Goal: Information Seeking & Learning: Learn about a topic

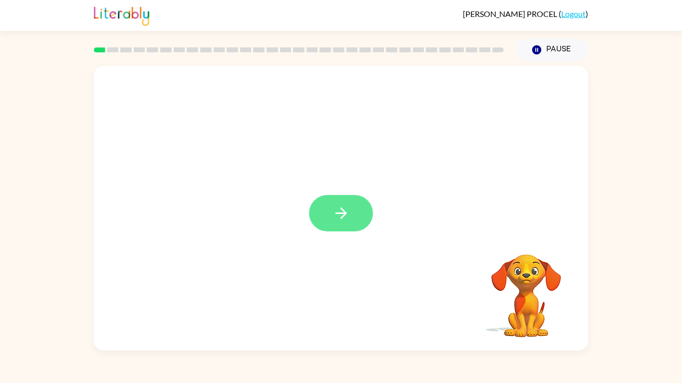
click at [352, 210] on button "button" at bounding box center [341, 213] width 64 height 36
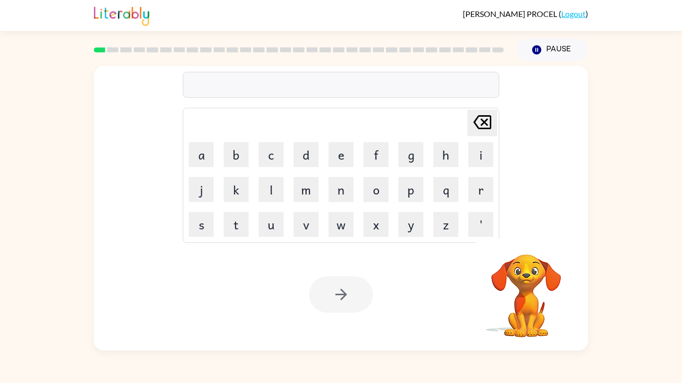
click at [72, 337] on div "Delete Delete last character input a b c d e f g h i j k l m n o p q r s t u v …" at bounding box center [341, 206] width 682 height 290
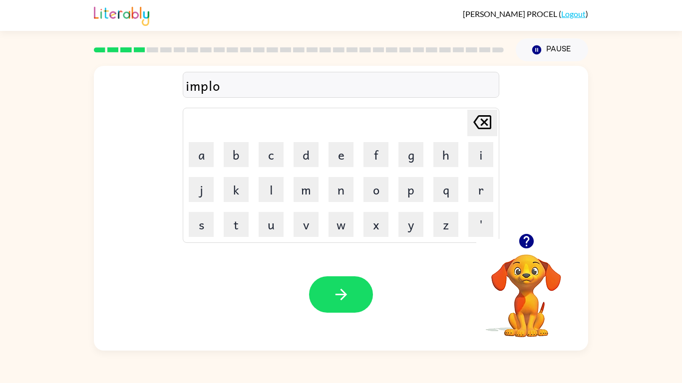
click at [527, 233] on icon "button" at bounding box center [526, 241] width 17 height 17
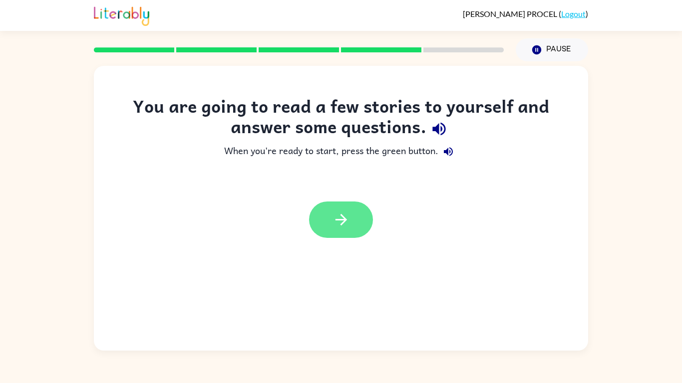
click at [344, 222] on icon "button" at bounding box center [340, 219] width 11 height 11
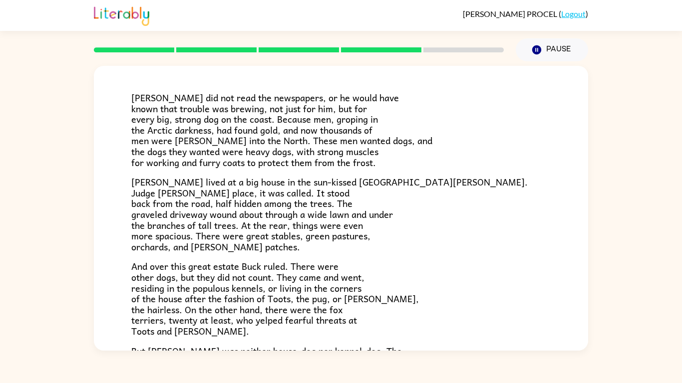
scroll to position [191, 0]
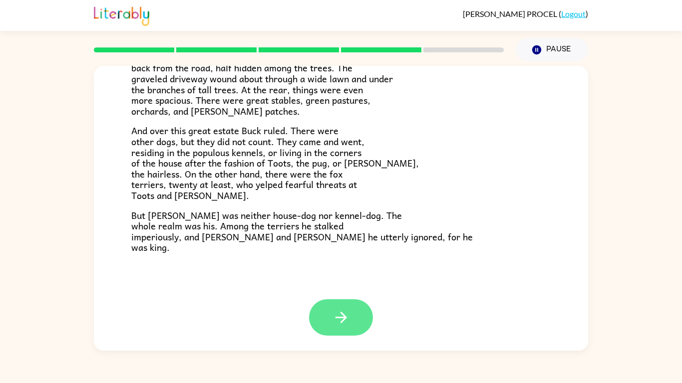
click at [355, 323] on button "button" at bounding box center [341, 318] width 64 height 36
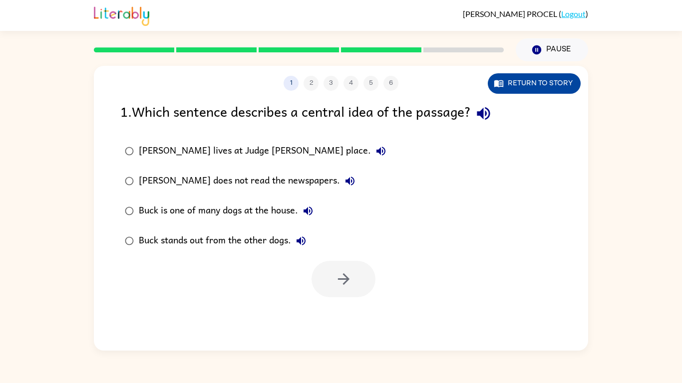
click at [557, 86] on button "Return to story" at bounding box center [534, 83] width 93 height 20
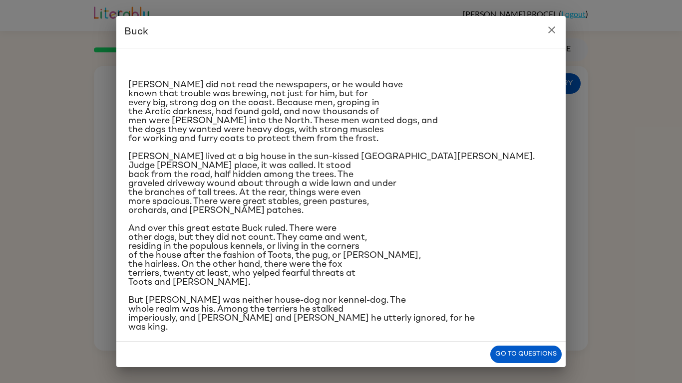
click at [554, 39] on button "close" at bounding box center [552, 30] width 20 height 20
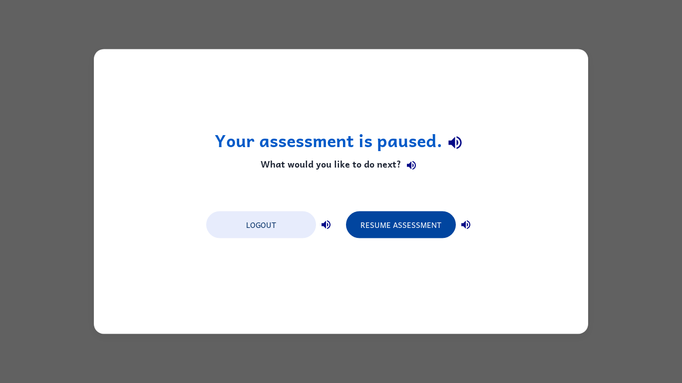
click at [424, 231] on button "Resume Assessment" at bounding box center [401, 225] width 110 height 27
click at [417, 222] on button "Resume Assessment" at bounding box center [401, 225] width 110 height 27
click at [407, 224] on button "Resume Assessment" at bounding box center [401, 225] width 110 height 27
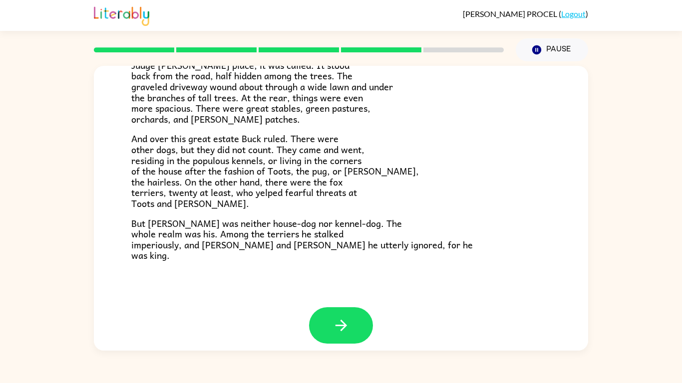
scroll to position [191, 0]
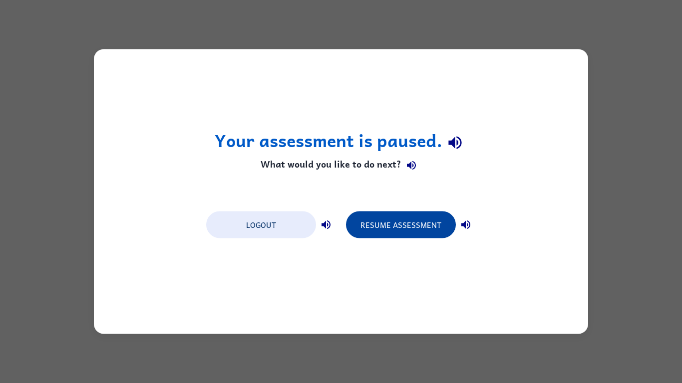
click at [431, 232] on button "Resume Assessment" at bounding box center [401, 225] width 110 height 27
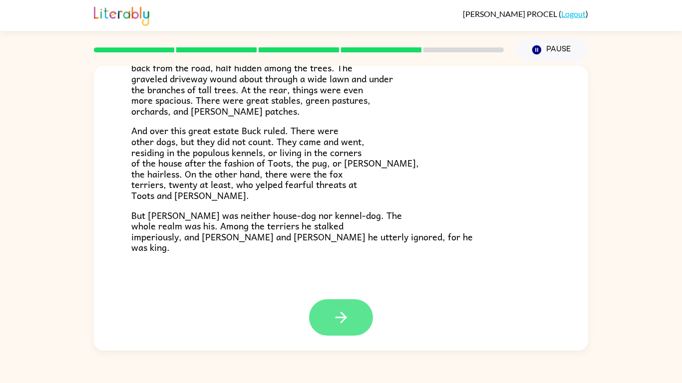
click at [330, 313] on button "button" at bounding box center [341, 318] width 64 height 36
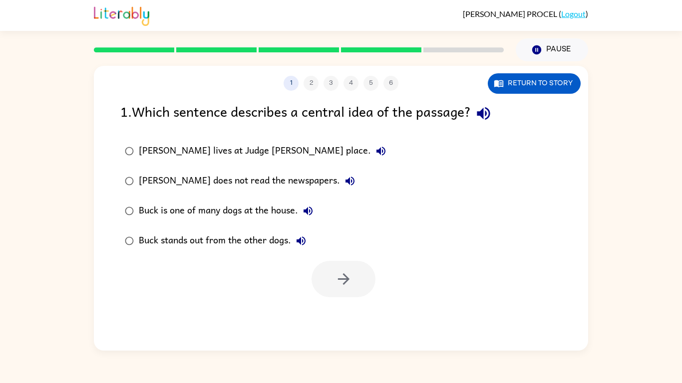
scroll to position [0, 0]
click at [242, 186] on div "[PERSON_NAME] does not read the newspapers." at bounding box center [249, 181] width 221 height 20
click at [361, 282] on button "button" at bounding box center [344, 279] width 64 height 36
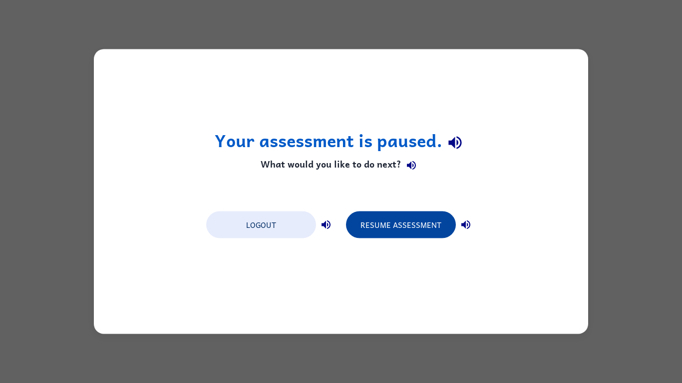
click at [406, 215] on button "Resume Assessment" at bounding box center [401, 225] width 110 height 27
click at [412, 217] on button "Resume Assessment" at bounding box center [401, 225] width 110 height 27
click at [412, 229] on button "Resume Assessment" at bounding box center [401, 225] width 110 height 27
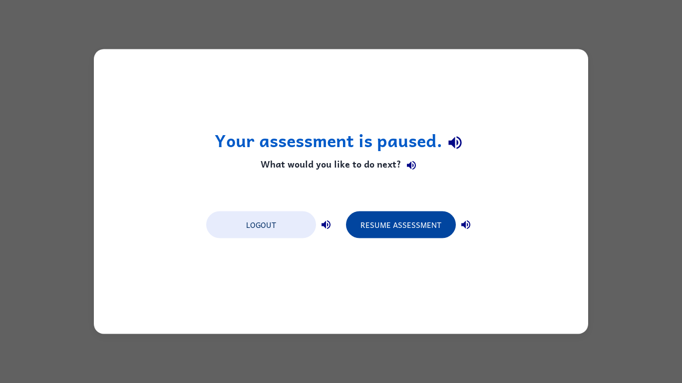
click at [412, 229] on button "Resume Assessment" at bounding box center [401, 225] width 110 height 27
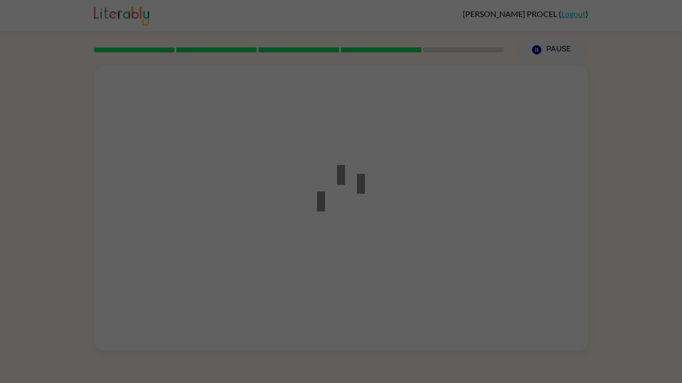
click at [412, 229] on div at bounding box center [341, 191] width 682 height 383
click at [242, 26] on div at bounding box center [341, 191] width 682 height 383
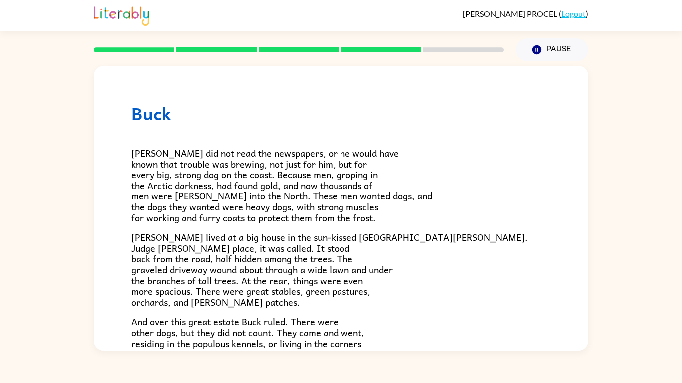
scroll to position [191, 0]
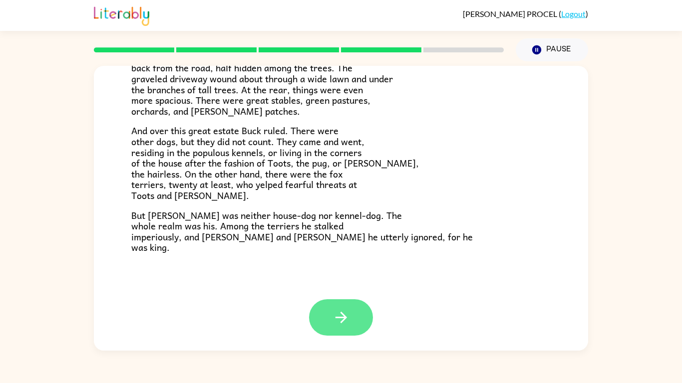
click at [349, 308] on button "button" at bounding box center [341, 318] width 64 height 36
click at [338, 300] on button "button" at bounding box center [341, 318] width 64 height 36
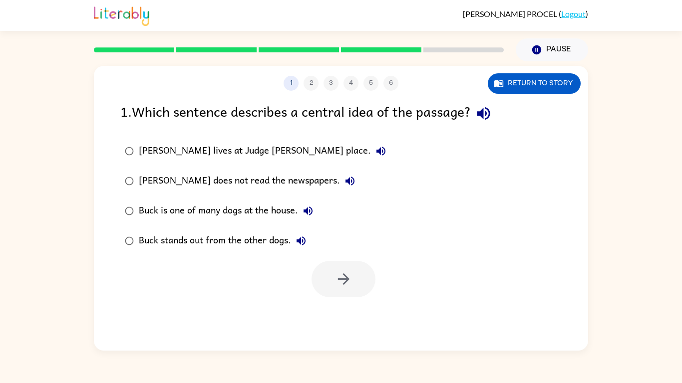
click at [255, 160] on div "[PERSON_NAME] lives at Judge [PERSON_NAME] place." at bounding box center [265, 151] width 252 height 20
click at [252, 210] on div "Buck is one of many dogs at the house." at bounding box center [228, 211] width 179 height 20
click at [218, 165] on label "[PERSON_NAME] lives at Judge [PERSON_NAME] place." at bounding box center [255, 151] width 281 height 30
click at [234, 190] on div "[PERSON_NAME] does not read the newspapers." at bounding box center [249, 181] width 221 height 20
click at [225, 231] on div "Buck stands out from the other dogs." at bounding box center [225, 241] width 172 height 20
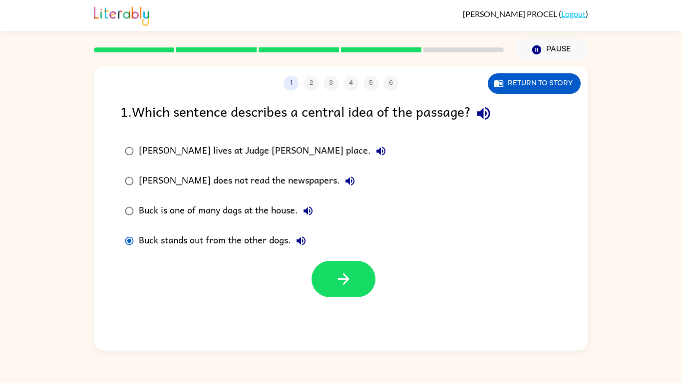
click at [217, 157] on div "[PERSON_NAME] lives at Judge [PERSON_NAME] place." at bounding box center [265, 151] width 252 height 20
click at [329, 273] on button "button" at bounding box center [344, 279] width 64 height 36
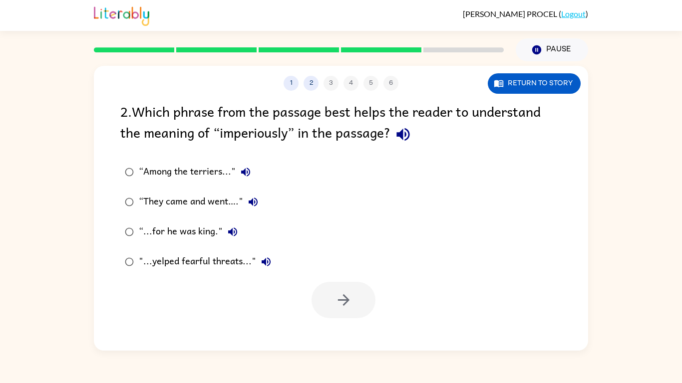
click at [398, 134] on icon "button" at bounding box center [402, 134] width 13 height 13
click at [533, 87] on button "Return to story" at bounding box center [534, 83] width 93 height 20
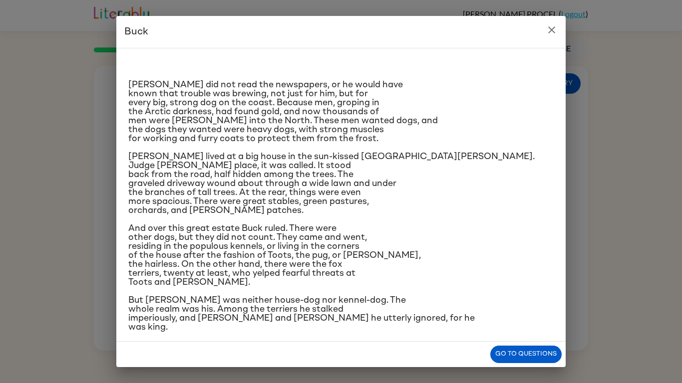
click at [551, 32] on icon "close" at bounding box center [552, 30] width 12 height 12
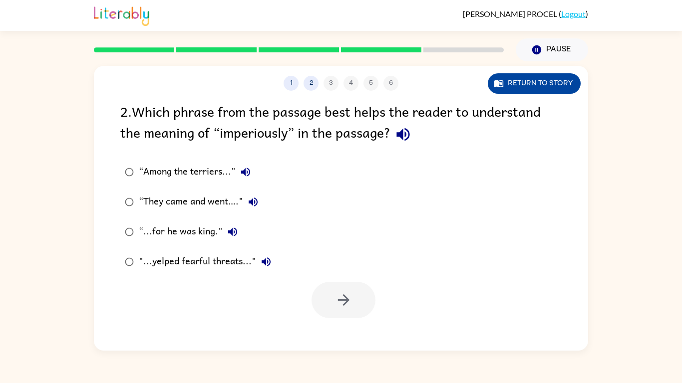
click at [531, 86] on button "Return to story" at bounding box center [534, 83] width 93 height 20
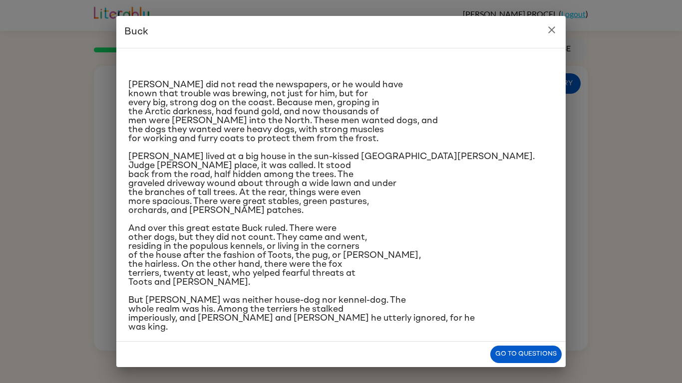
scroll to position [7, 0]
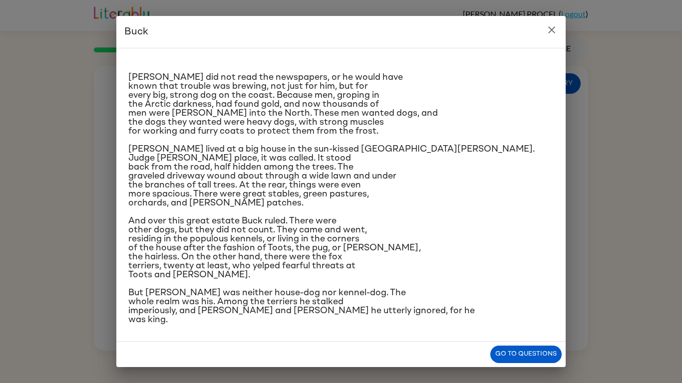
click at [555, 28] on icon "close" at bounding box center [552, 30] width 12 height 12
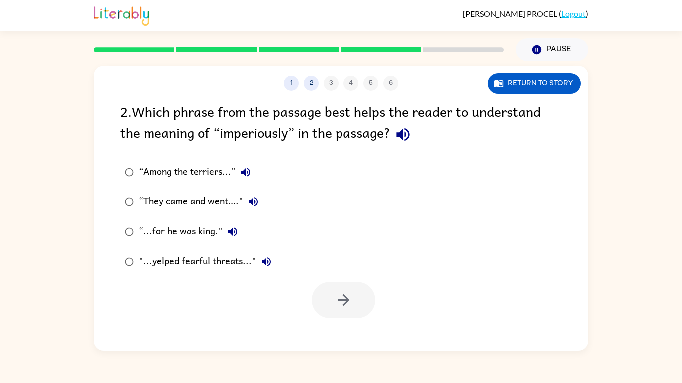
click at [176, 265] on div ""...yelped fearful threats..."" at bounding box center [207, 262] width 137 height 20
click at [179, 175] on div "“Among the terriers..."" at bounding box center [197, 172] width 117 height 20
click at [217, 203] on div "“They came and went…."" at bounding box center [201, 202] width 124 height 20
click at [197, 179] on div "“Among the terriers..."" at bounding box center [197, 172] width 117 height 20
click at [332, 310] on button "button" at bounding box center [344, 300] width 64 height 36
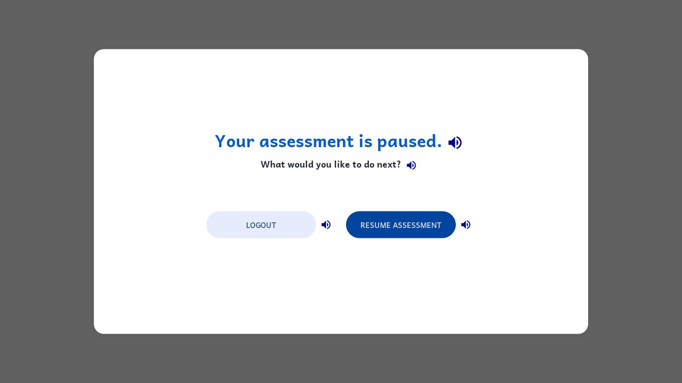
click at [396, 227] on button "Resume Assessment" at bounding box center [401, 225] width 110 height 27
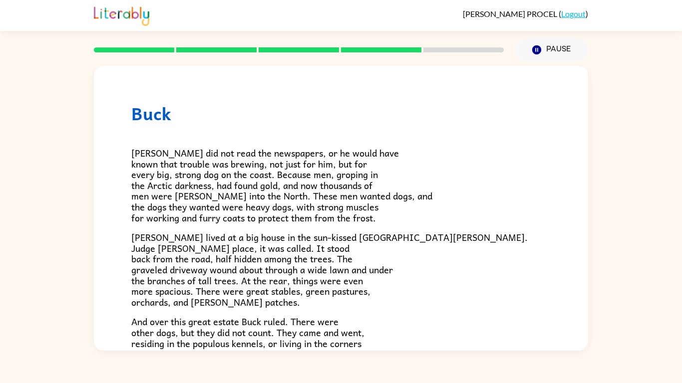
scroll to position [191, 0]
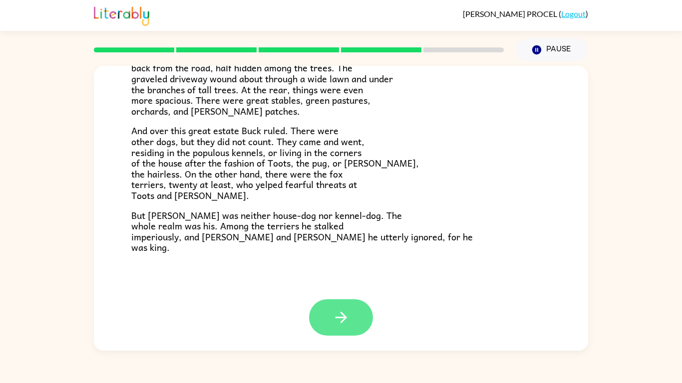
click at [353, 315] on button "button" at bounding box center [341, 318] width 64 height 36
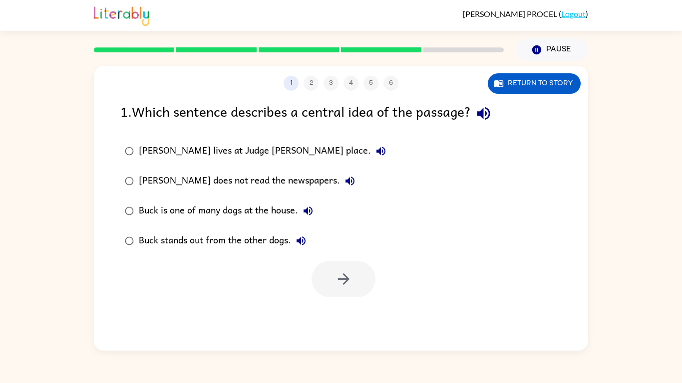
scroll to position [0, 0]
click at [211, 150] on div "[PERSON_NAME] lives at Judge [PERSON_NAME] place." at bounding box center [265, 151] width 252 height 20
click at [331, 288] on button "button" at bounding box center [344, 279] width 64 height 36
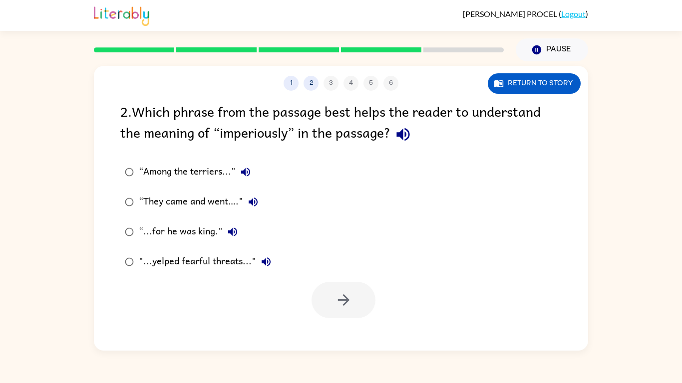
click at [206, 190] on label "“They came and went…."" at bounding box center [198, 202] width 166 height 30
click at [196, 176] on div "“Among the terriers..."" at bounding box center [197, 172] width 117 height 20
click at [323, 303] on button "button" at bounding box center [344, 300] width 64 height 36
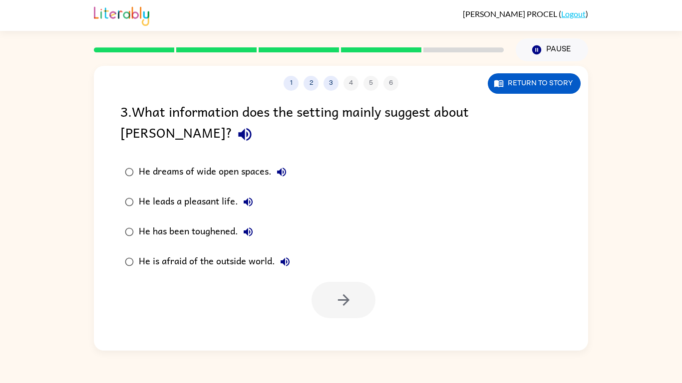
click at [209, 187] on label "He leads a pleasant life." at bounding box center [207, 202] width 185 height 30
click at [233, 162] on div "He dreams of wide open spaces." at bounding box center [215, 172] width 153 height 20
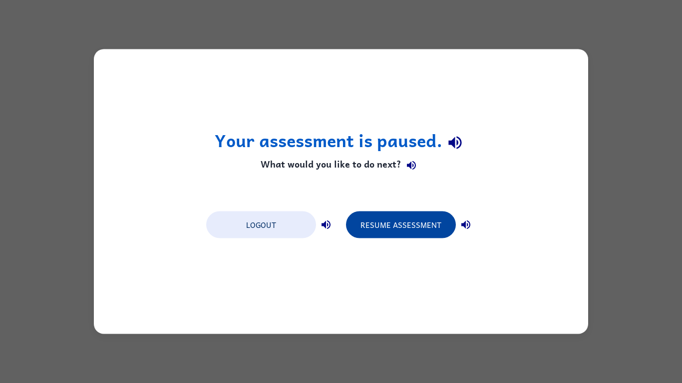
click at [369, 231] on button "Resume Assessment" at bounding box center [401, 225] width 110 height 27
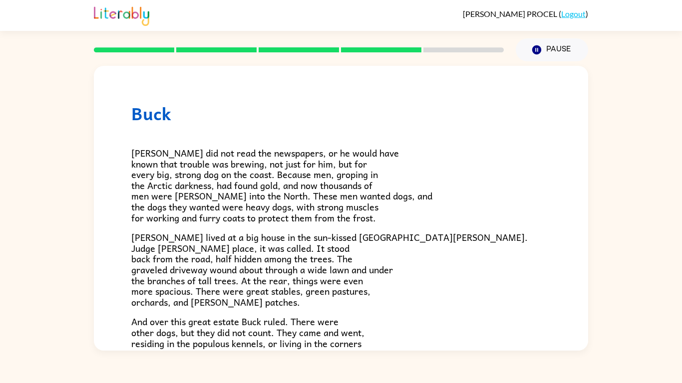
scroll to position [191, 0]
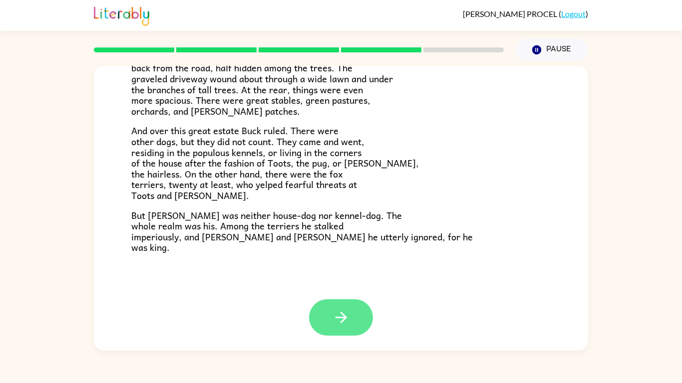
click at [326, 327] on button "button" at bounding box center [341, 318] width 64 height 36
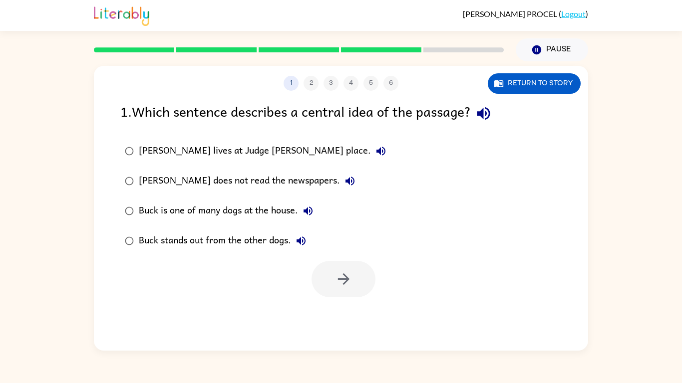
click at [204, 142] on div "[PERSON_NAME] lives at Judge [PERSON_NAME] place." at bounding box center [265, 151] width 252 height 20
click at [261, 209] on div "Buck is one of many dogs at the house." at bounding box center [228, 211] width 179 height 20
click at [272, 176] on div "[PERSON_NAME] does not read the newspapers." at bounding box center [249, 181] width 221 height 20
click at [276, 207] on div "Buck is one of many dogs at the house." at bounding box center [228, 211] width 179 height 20
click at [267, 148] on div "[PERSON_NAME] lives at Judge [PERSON_NAME] place." at bounding box center [265, 151] width 252 height 20
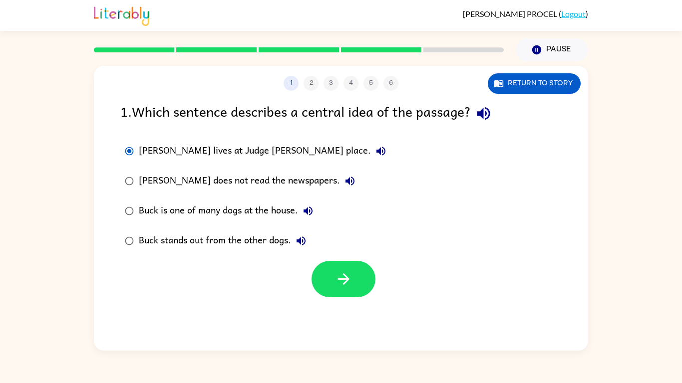
click at [249, 226] on label "Buck stands out from the other dogs." at bounding box center [255, 241] width 281 height 30
click at [253, 145] on div "[PERSON_NAME] lives at Judge [PERSON_NAME] place." at bounding box center [265, 151] width 252 height 20
click at [260, 220] on div "Buck is one of many dogs at the house." at bounding box center [228, 211] width 179 height 20
click at [265, 145] on div "[PERSON_NAME] lives at Judge [PERSON_NAME] place." at bounding box center [265, 151] width 252 height 20
click at [257, 196] on label "Buck is one of many dogs at the house." at bounding box center [255, 211] width 281 height 30
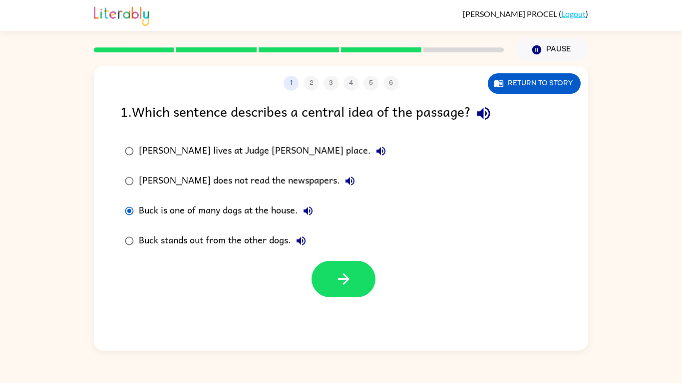
click at [261, 179] on div "[PERSON_NAME] does not read the newspapers." at bounding box center [249, 181] width 221 height 20
click at [264, 163] on label "[PERSON_NAME] lives at Judge [PERSON_NAME] place." at bounding box center [255, 151] width 281 height 30
click at [265, 173] on div "[PERSON_NAME] does not read the newspapers." at bounding box center [249, 181] width 221 height 20
click at [271, 170] on label "[PERSON_NAME] does not read the newspapers." at bounding box center [255, 181] width 281 height 30
click at [339, 161] on div "[PERSON_NAME] lives at Judge [PERSON_NAME] place. [PERSON_NAME] does not read t…" at bounding box center [354, 196] width 468 height 120
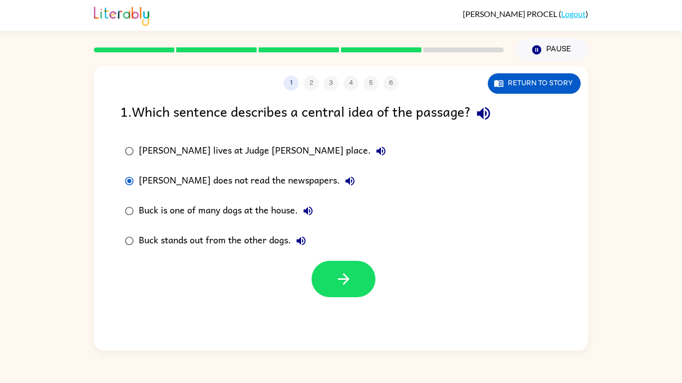
click at [247, 156] on div "[PERSON_NAME] lives at Judge [PERSON_NAME] place." at bounding box center [265, 151] width 252 height 20
click at [261, 186] on div "[PERSON_NAME] does not read the newspapers." at bounding box center [249, 181] width 221 height 20
click at [252, 146] on div "[PERSON_NAME] lives at Judge [PERSON_NAME] place." at bounding box center [265, 151] width 252 height 20
click at [274, 187] on div "[PERSON_NAME] does not read the newspapers." at bounding box center [249, 181] width 221 height 20
click at [288, 210] on div "Buck is one of many dogs at the house." at bounding box center [228, 211] width 179 height 20
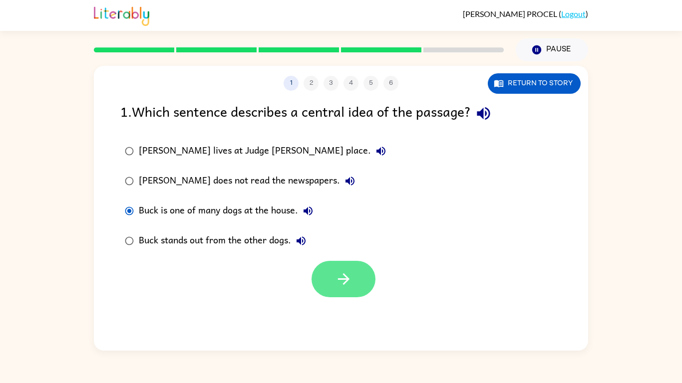
click at [363, 284] on button "button" at bounding box center [344, 279] width 64 height 36
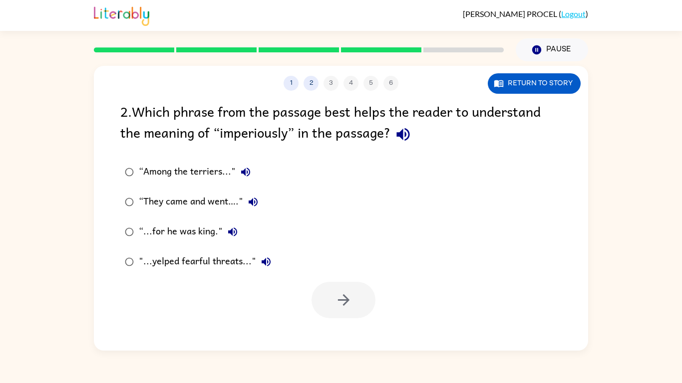
click at [213, 168] on div "“Among the terriers..."" at bounding box center [197, 172] width 117 height 20
click at [356, 312] on button "button" at bounding box center [344, 300] width 64 height 36
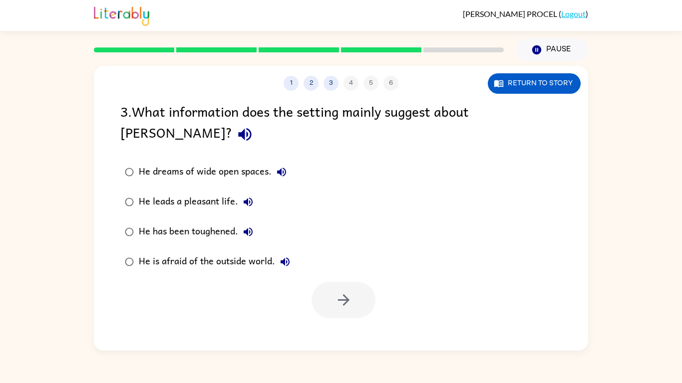
click at [215, 222] on div "He has been toughened." at bounding box center [198, 232] width 119 height 20
click at [326, 282] on button "button" at bounding box center [344, 300] width 64 height 36
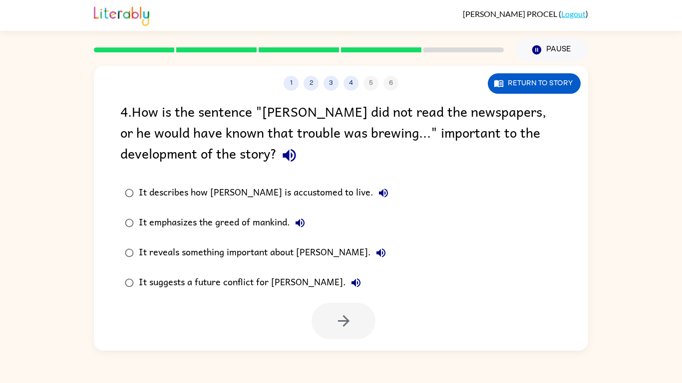
click at [187, 249] on div "It reveals something important about [PERSON_NAME]." at bounding box center [265, 253] width 252 height 20
click at [255, 199] on div "It describes how [PERSON_NAME] is accustomed to live." at bounding box center [266, 193] width 255 height 20
click at [313, 309] on div at bounding box center [344, 321] width 64 height 36
click at [324, 321] on button "button" at bounding box center [344, 321] width 64 height 36
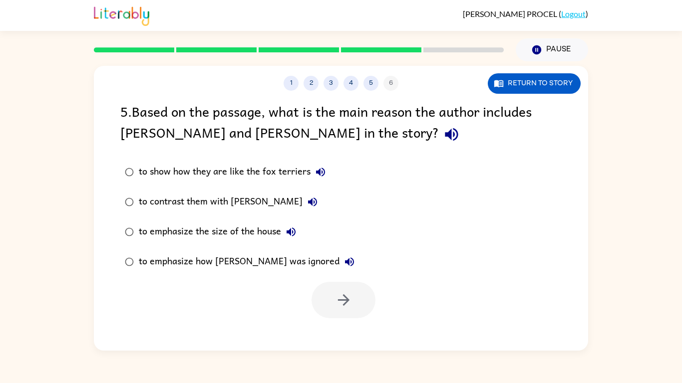
click at [201, 173] on div "to show how they are like the fox terriers" at bounding box center [235, 172] width 192 height 20
click at [203, 197] on div "to contrast them with [PERSON_NAME]" at bounding box center [231, 202] width 184 height 20
click at [170, 175] on div "to show how they are like the fox terriers" at bounding box center [235, 172] width 192 height 20
click at [179, 200] on div "to contrast them with [PERSON_NAME]" at bounding box center [231, 202] width 184 height 20
click at [199, 241] on div "to emphasize the size of the house" at bounding box center [220, 232] width 162 height 20
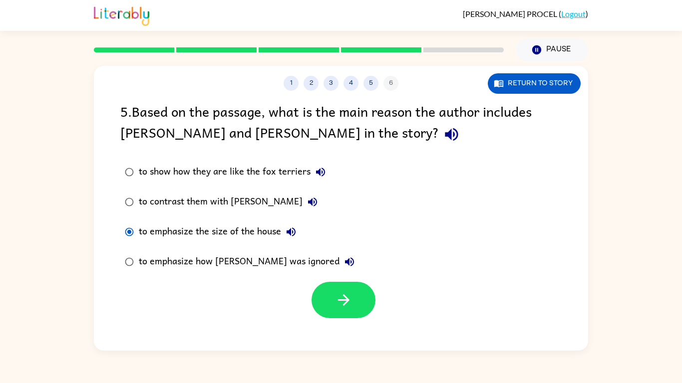
click at [243, 168] on div "to show how they are like the fox terriers" at bounding box center [235, 172] width 192 height 20
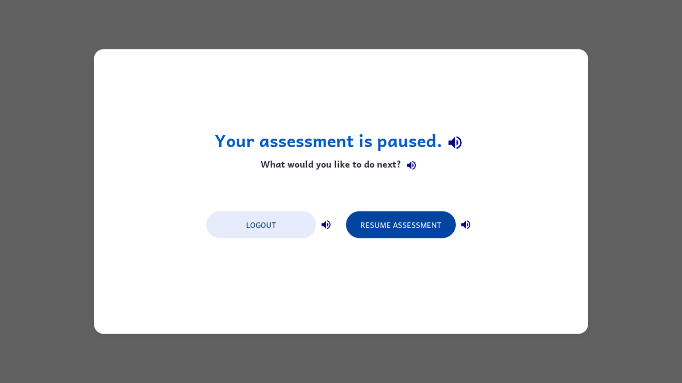
click at [407, 212] on button "Resume Assessment" at bounding box center [401, 225] width 110 height 27
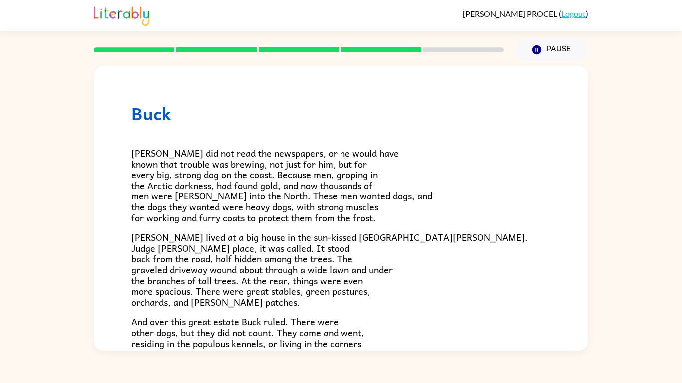
scroll to position [191, 0]
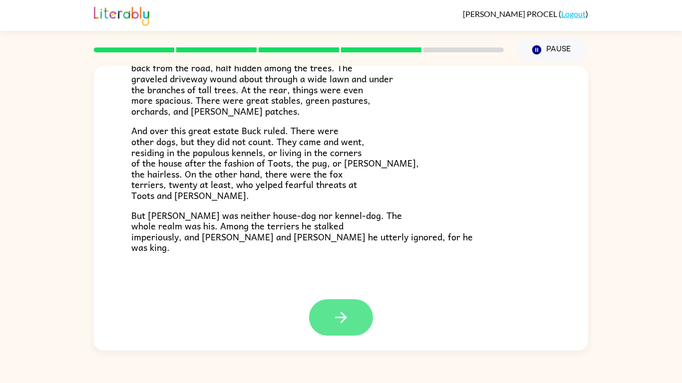
click at [330, 301] on button "button" at bounding box center [341, 318] width 64 height 36
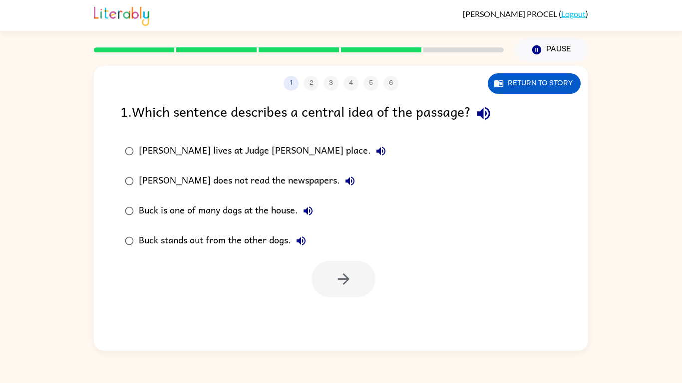
scroll to position [0, 0]
click at [158, 153] on div "[PERSON_NAME] lives at Judge [PERSON_NAME] place." at bounding box center [265, 151] width 252 height 20
click at [157, 215] on div "Buck is one of many dogs at the house." at bounding box center [228, 211] width 179 height 20
click at [358, 287] on button "button" at bounding box center [344, 279] width 64 height 36
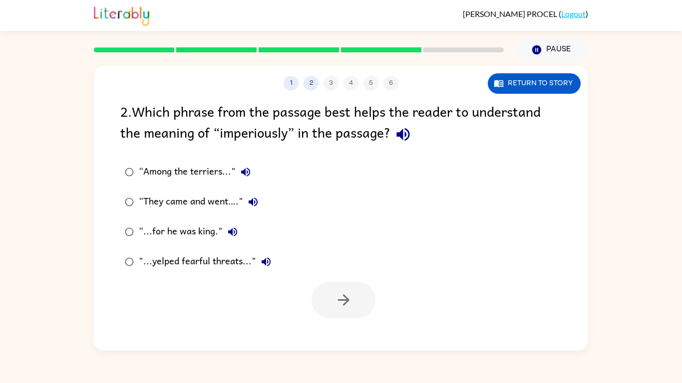
click at [147, 174] on div "“Among the terriers..."" at bounding box center [197, 172] width 117 height 20
click at [360, 302] on button "button" at bounding box center [344, 300] width 64 height 36
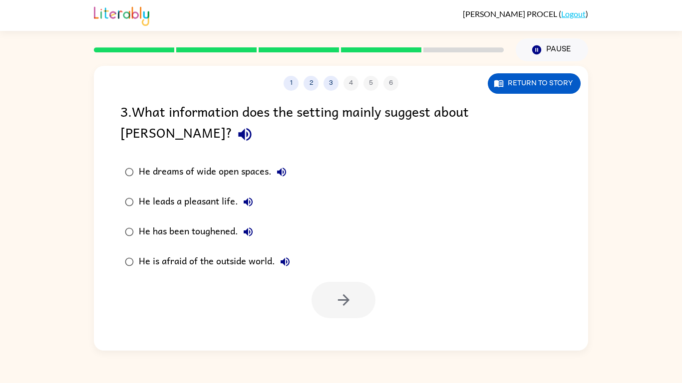
click at [150, 162] on div "He dreams of wide open spaces." at bounding box center [215, 172] width 153 height 20
click at [153, 192] on div "He leads a pleasant life." at bounding box center [198, 202] width 119 height 20
click at [161, 222] on div "He has been toughened." at bounding box center [198, 232] width 119 height 20
click at [361, 282] on button "button" at bounding box center [344, 300] width 64 height 36
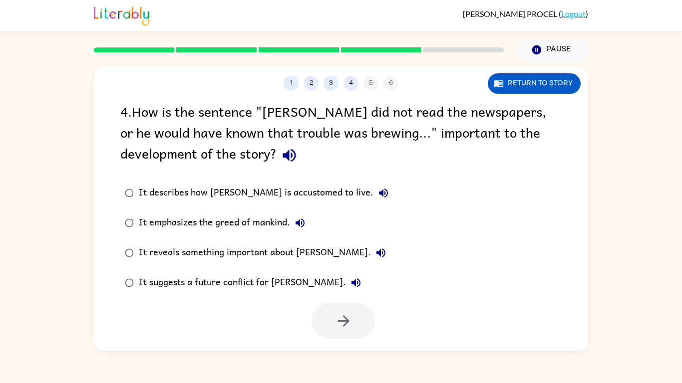
click at [382, 206] on div "It describes how [PERSON_NAME] is accustomed to live. It emphasizes the greed o…" at bounding box center [354, 238] width 468 height 120
click at [298, 192] on div "It describes how [PERSON_NAME] is accustomed to live." at bounding box center [266, 193] width 255 height 20
click at [248, 218] on div "It emphasizes the greed of mankind." at bounding box center [224, 223] width 171 height 20
click at [264, 261] on div "It reveals something important about [PERSON_NAME]." at bounding box center [265, 253] width 252 height 20
click at [258, 290] on div "It suggests a future conflict for [PERSON_NAME]." at bounding box center [252, 283] width 227 height 20
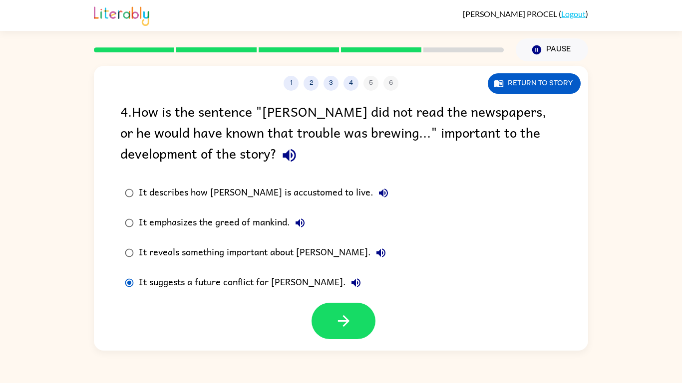
click at [276, 200] on div "It describes how [PERSON_NAME] is accustomed to live." at bounding box center [266, 193] width 255 height 20
click at [365, 313] on button "button" at bounding box center [344, 321] width 64 height 36
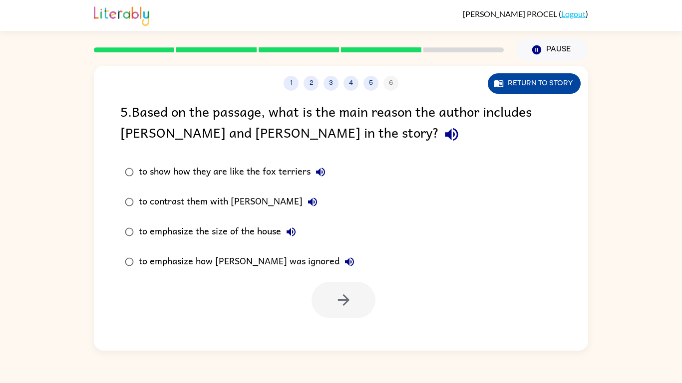
click at [536, 76] on button "Return to story" at bounding box center [534, 83] width 93 height 20
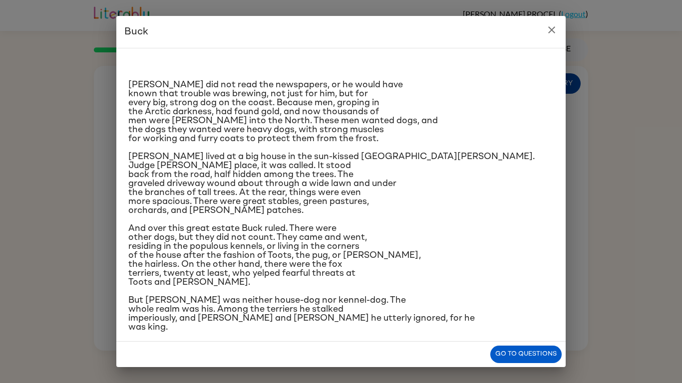
scroll to position [7, 0]
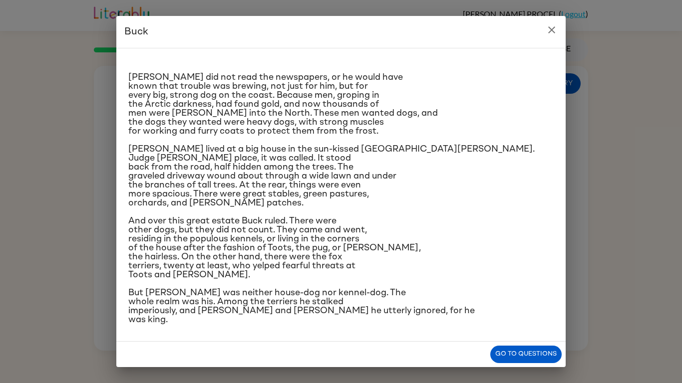
click at [486, 209] on div "[PERSON_NAME] did not read the newspapers, or he would have known that trouble …" at bounding box center [340, 187] width 425 height 276
click at [555, 36] on button "close" at bounding box center [552, 30] width 20 height 20
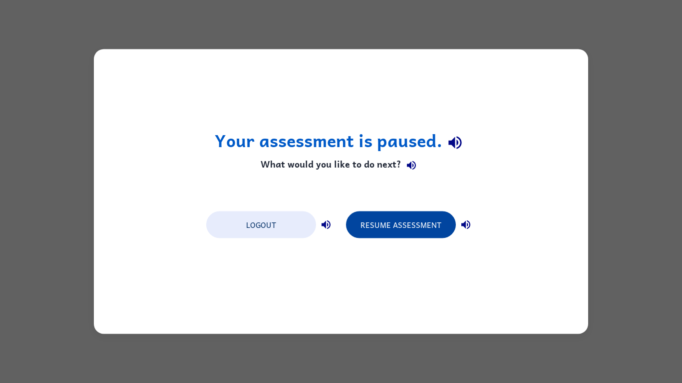
click at [422, 219] on button "Resume Assessment" at bounding box center [401, 225] width 110 height 27
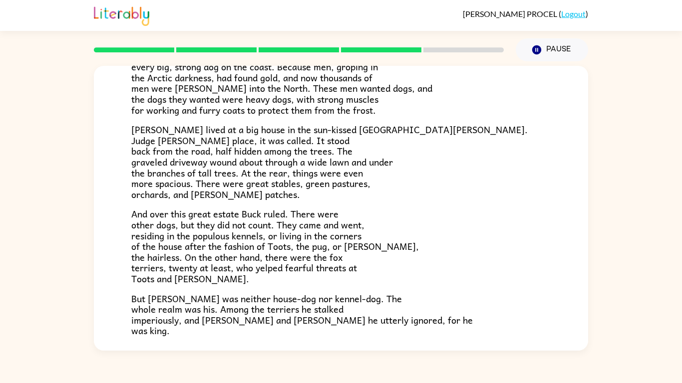
scroll to position [191, 0]
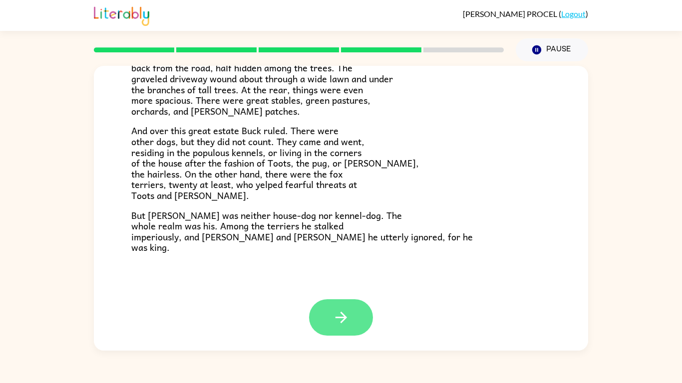
click at [358, 314] on button "button" at bounding box center [341, 318] width 64 height 36
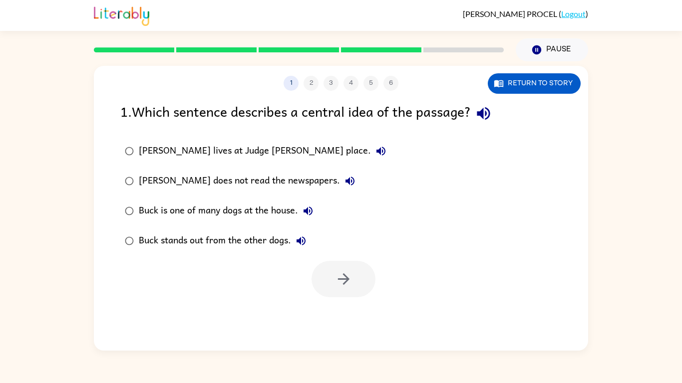
click at [253, 165] on label "[PERSON_NAME] lives at Judge [PERSON_NAME] place." at bounding box center [255, 151] width 281 height 30
click at [266, 224] on label "Buck is one of many dogs at the house." at bounding box center [255, 211] width 281 height 30
click at [335, 287] on icon "button" at bounding box center [343, 279] width 17 height 17
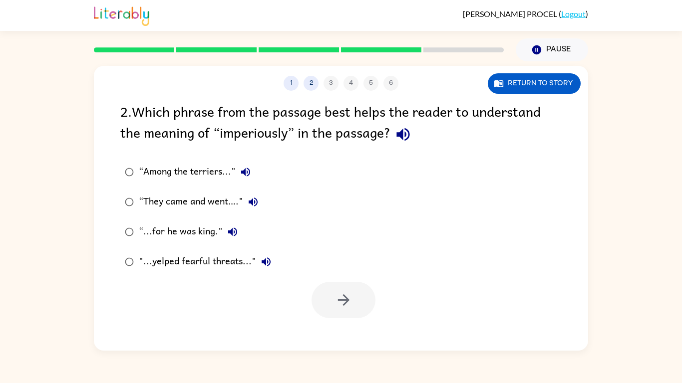
click at [209, 181] on div "“Among the terriers..."" at bounding box center [197, 172] width 117 height 20
click at [335, 309] on icon "button" at bounding box center [343, 300] width 17 height 17
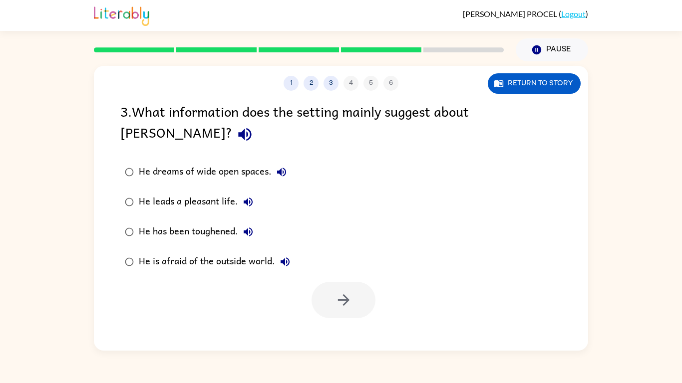
click at [220, 192] on div "He leads a pleasant life." at bounding box center [198, 202] width 119 height 20
click at [208, 222] on div "He has been toughened." at bounding box center [198, 232] width 119 height 20
click at [363, 286] on button "button" at bounding box center [344, 300] width 64 height 36
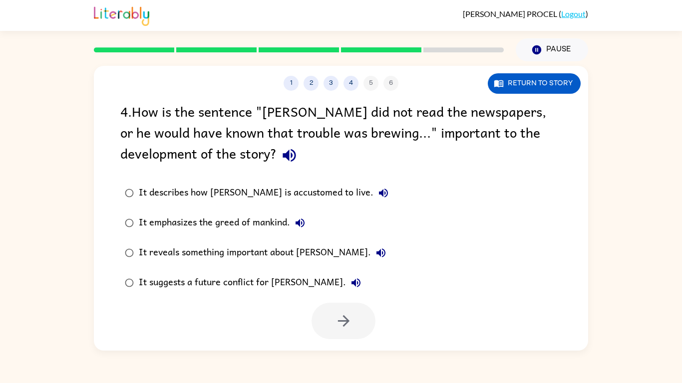
click at [276, 197] on div "It describes how [PERSON_NAME] is accustomed to live." at bounding box center [266, 193] width 255 height 20
click at [278, 247] on div "It reveals something important about [PERSON_NAME]." at bounding box center [265, 253] width 252 height 20
click at [258, 187] on div "It describes how [PERSON_NAME] is accustomed to live." at bounding box center [266, 193] width 255 height 20
click at [383, 336] on div at bounding box center [341, 318] width 494 height 41
click at [350, 318] on icon "button" at bounding box center [343, 321] width 17 height 17
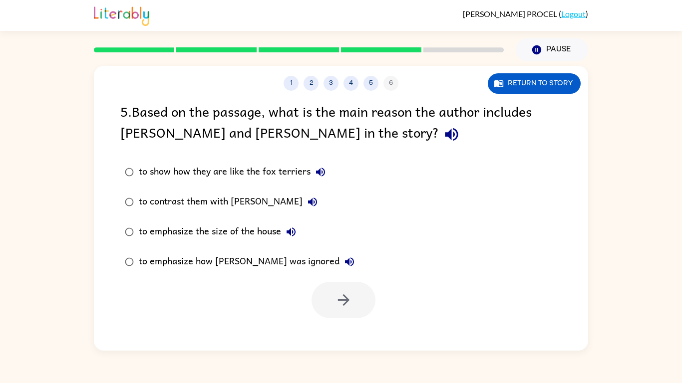
click at [252, 231] on div "to emphasize the size of the house" at bounding box center [220, 232] width 162 height 20
click at [218, 205] on div "to contrast them with [PERSON_NAME]" at bounding box center [231, 202] width 184 height 20
click at [231, 188] on label "to contrast them with [PERSON_NAME]" at bounding box center [240, 202] width 250 height 30
click at [260, 172] on div "to show how they are like the fox terriers" at bounding box center [235, 172] width 192 height 20
click at [264, 233] on div "to emphasize the size of the house" at bounding box center [220, 232] width 162 height 20
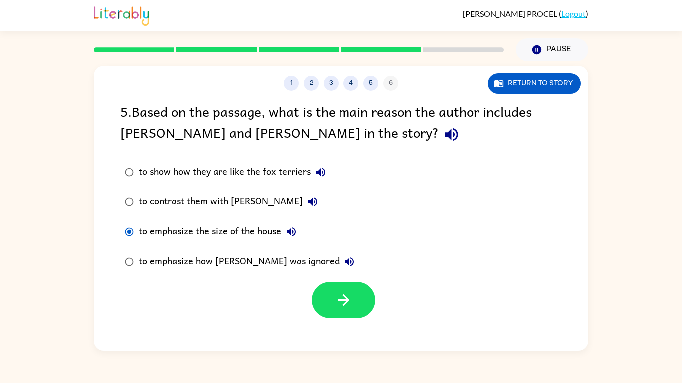
click at [204, 201] on div "to contrast them with [PERSON_NAME]" at bounding box center [231, 202] width 184 height 20
click at [344, 299] on icon "button" at bounding box center [343, 300] width 17 height 17
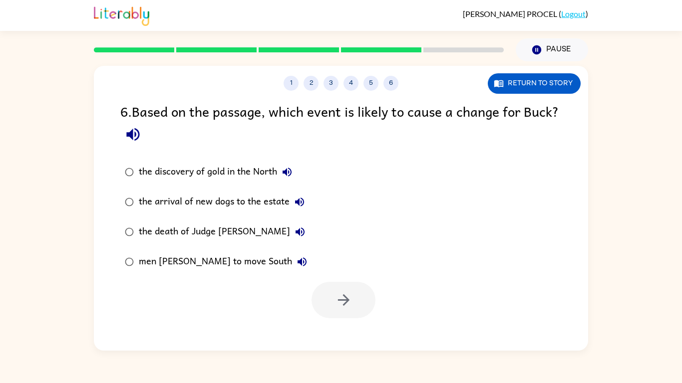
click at [195, 174] on div "the discovery of gold in the North" at bounding box center [218, 172] width 158 height 20
click at [318, 300] on button "button" at bounding box center [344, 300] width 64 height 36
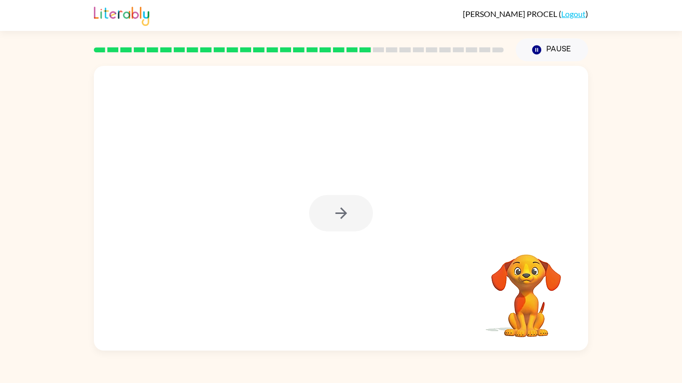
click at [350, 216] on div at bounding box center [341, 213] width 64 height 36
click at [356, 220] on div at bounding box center [341, 213] width 64 height 36
click at [344, 220] on div at bounding box center [341, 213] width 64 height 36
click at [337, 222] on div at bounding box center [341, 213] width 64 height 36
click at [357, 231] on button "button" at bounding box center [341, 213] width 64 height 36
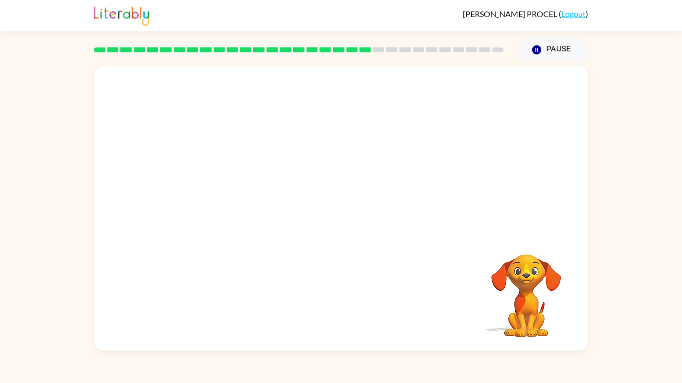
click at [354, 211] on div at bounding box center [341, 208] width 494 height 285
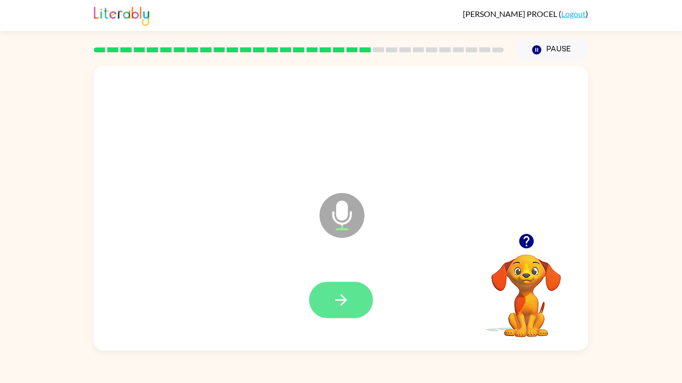
click at [348, 305] on icon "button" at bounding box center [340, 300] width 17 height 17
click at [345, 305] on icon "button" at bounding box center [340, 300] width 17 height 17
click at [348, 294] on icon "button" at bounding box center [340, 300] width 17 height 17
click at [336, 293] on icon "button" at bounding box center [340, 300] width 17 height 17
click at [339, 297] on icon "button" at bounding box center [340, 300] width 17 height 17
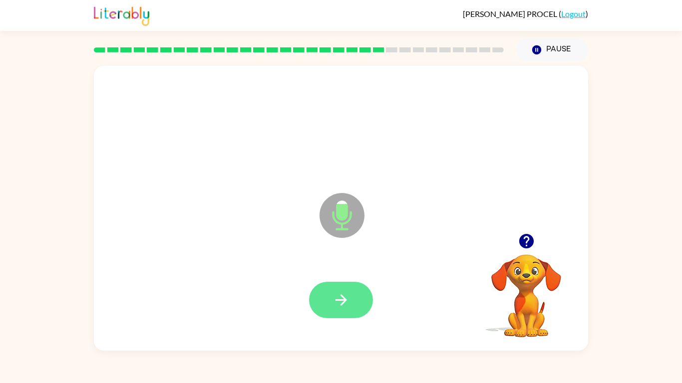
click at [344, 303] on icon "button" at bounding box center [340, 300] width 17 height 17
click at [532, 231] on button "button" at bounding box center [526, 241] width 25 height 25
click at [355, 304] on button "button" at bounding box center [341, 300] width 64 height 36
click at [341, 295] on icon "button" at bounding box center [340, 300] width 11 height 11
click at [527, 258] on video "Your browser must support playing .mp4 files to use Literably. Please try using…" at bounding box center [526, 289] width 100 height 100
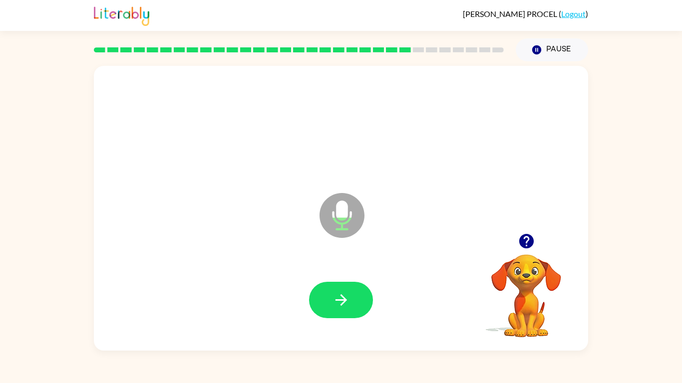
click at [528, 239] on icon "button" at bounding box center [526, 241] width 17 height 17
click at [338, 296] on icon "button" at bounding box center [340, 300] width 17 height 17
click at [349, 296] on icon "button" at bounding box center [340, 300] width 17 height 17
click at [350, 300] on button "button" at bounding box center [341, 300] width 64 height 36
click at [329, 293] on button "button" at bounding box center [341, 300] width 64 height 36
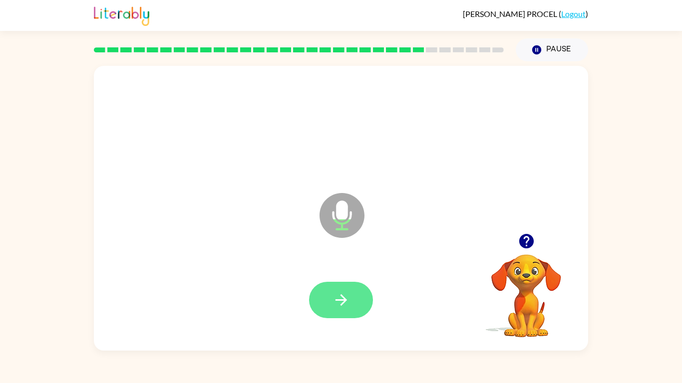
click at [349, 299] on icon "button" at bounding box center [340, 300] width 17 height 17
click at [342, 301] on icon "button" at bounding box center [340, 300] width 11 height 11
click at [347, 301] on icon "button" at bounding box center [340, 300] width 17 height 17
click at [337, 291] on button "button" at bounding box center [341, 300] width 64 height 36
click at [343, 297] on icon "button" at bounding box center [340, 300] width 17 height 17
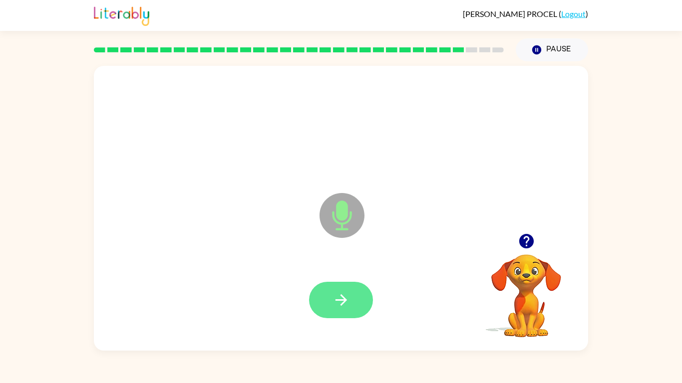
click at [333, 307] on icon "button" at bounding box center [340, 300] width 17 height 17
click at [332, 304] on icon "button" at bounding box center [340, 300] width 17 height 17
click at [342, 297] on icon "button" at bounding box center [340, 300] width 11 height 11
click at [346, 313] on button "button" at bounding box center [341, 300] width 64 height 36
click at [323, 312] on button "button" at bounding box center [341, 300] width 64 height 36
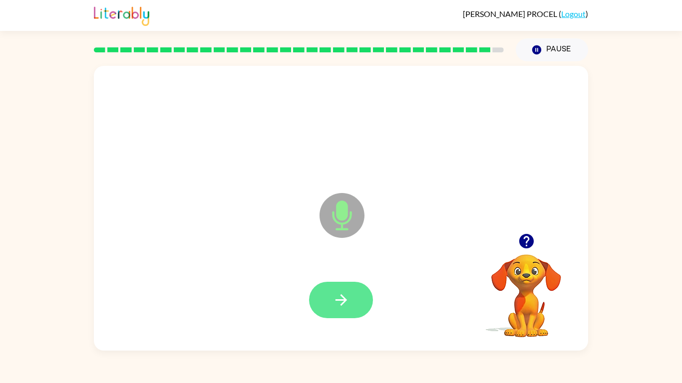
click at [349, 303] on icon "button" at bounding box center [340, 300] width 17 height 17
